Goal: Task Accomplishment & Management: Use online tool/utility

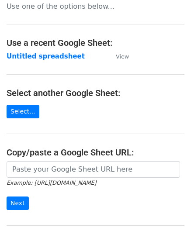
scroll to position [44, 0]
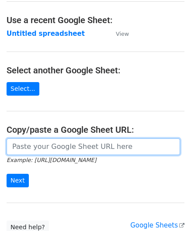
click at [38, 147] on input "url" at bounding box center [93, 146] width 173 height 17
paste input "[URL][DOMAIN_NAME]"
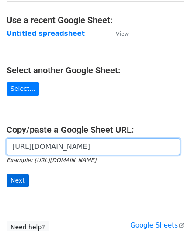
type input "[URL][DOMAIN_NAME]"
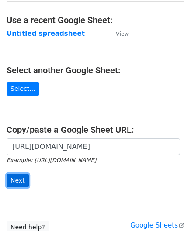
scroll to position [0, 0]
click at [20, 179] on input "Next" at bounding box center [18, 181] width 22 height 14
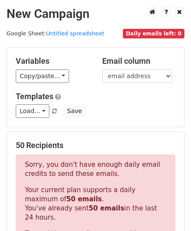
scroll to position [295, 0]
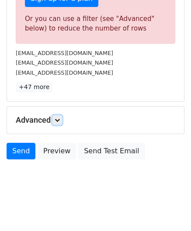
drag, startPoint x: 59, startPoint y: 120, endPoint x: 66, endPoint y: 126, distance: 9.3
click at [59, 120] on icon at bounding box center [57, 119] width 5 height 5
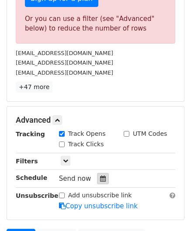
click at [100, 177] on icon at bounding box center [103, 178] width 6 height 6
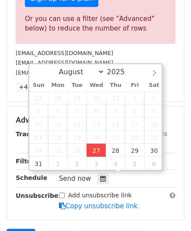
type input "2025-08-27 12:00"
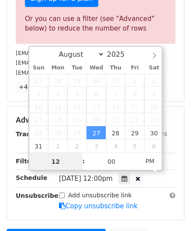
paste input "6"
type input "6"
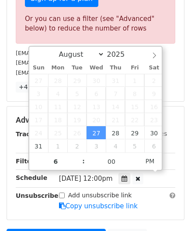
type input "2025-08-27 18:00"
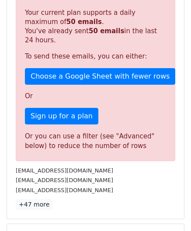
scroll to position [400, 0]
